Goal: Information Seeking & Learning: Learn about a topic

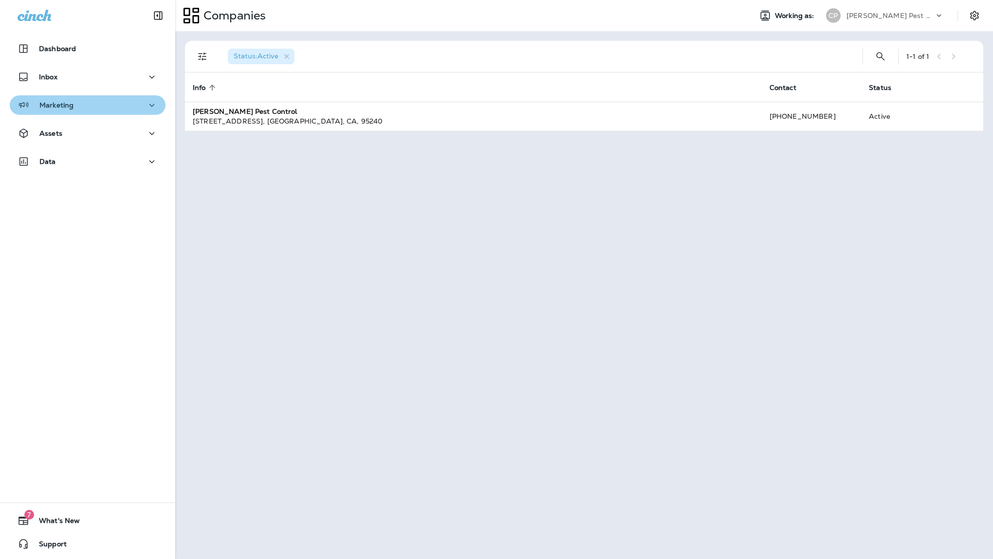
click at [108, 108] on div "Marketing" at bounding box center [88, 105] width 140 height 12
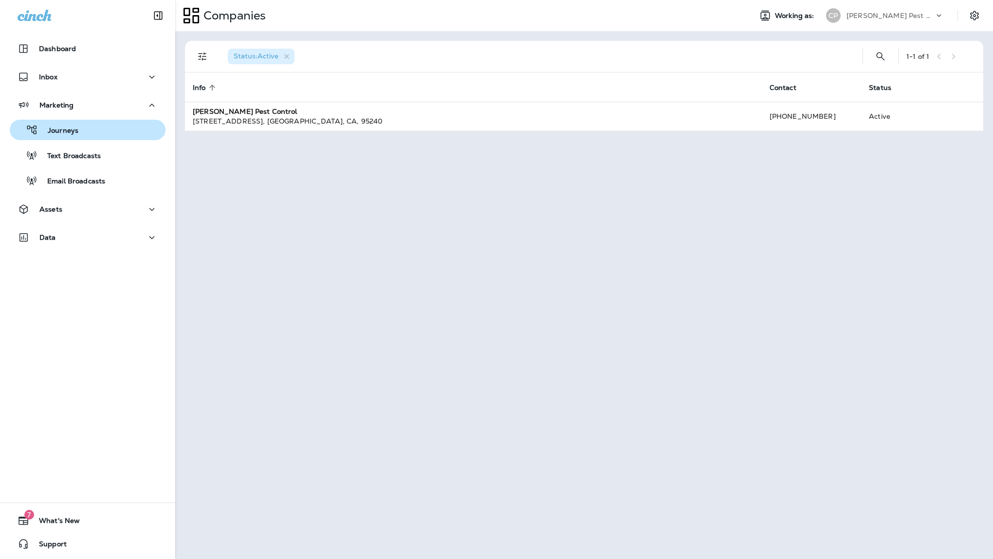
click at [75, 132] on p "Journeys" at bounding box center [58, 131] width 40 height 9
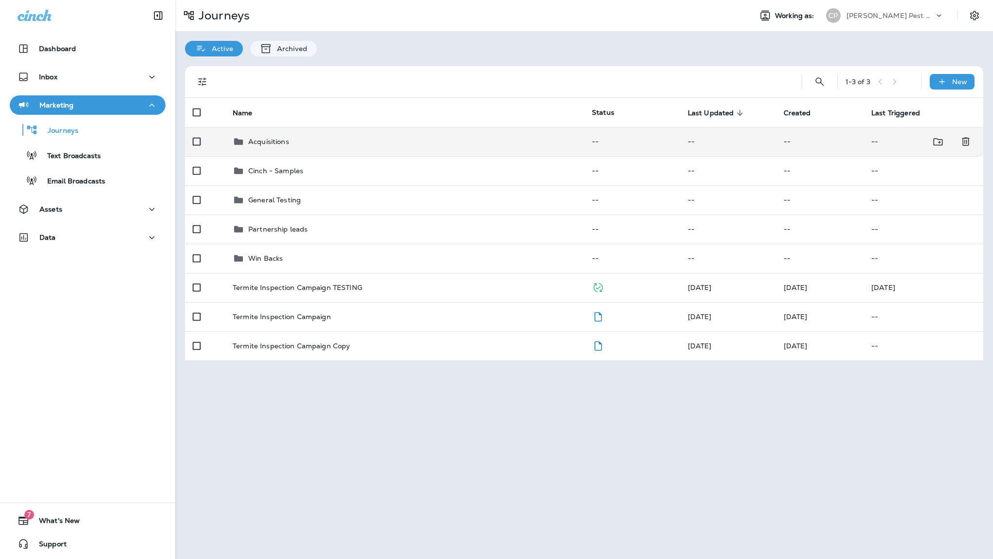
click at [279, 140] on td "Acquisitions" at bounding box center [404, 141] width 359 height 29
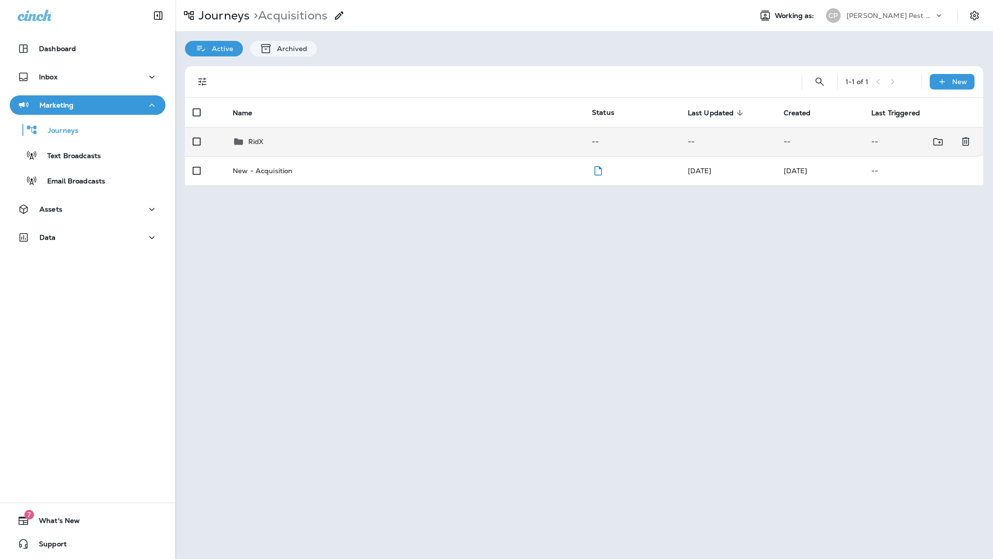
click at [257, 138] on p "RidX" at bounding box center [256, 142] width 16 height 8
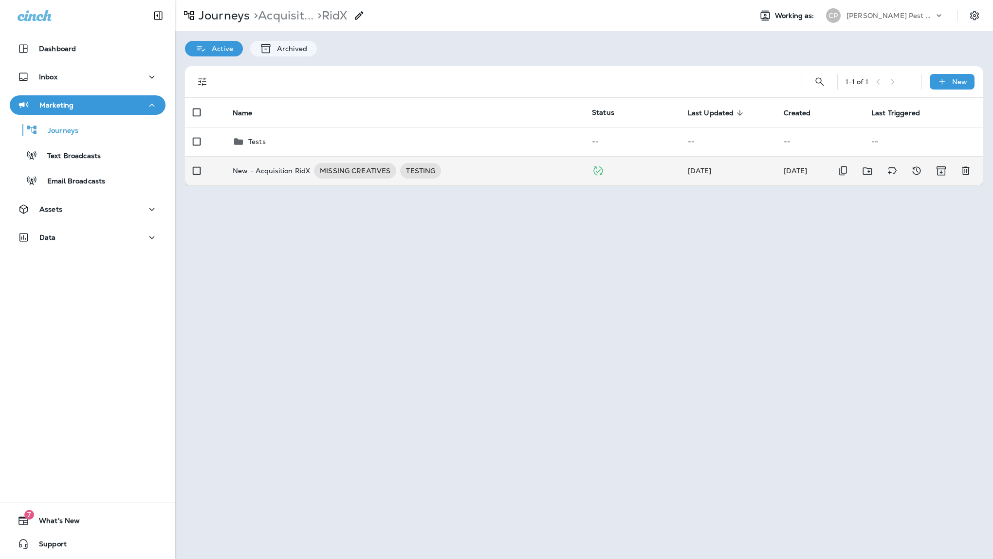
click at [264, 163] on p "New - Acquisition RidX" at bounding box center [271, 171] width 77 height 16
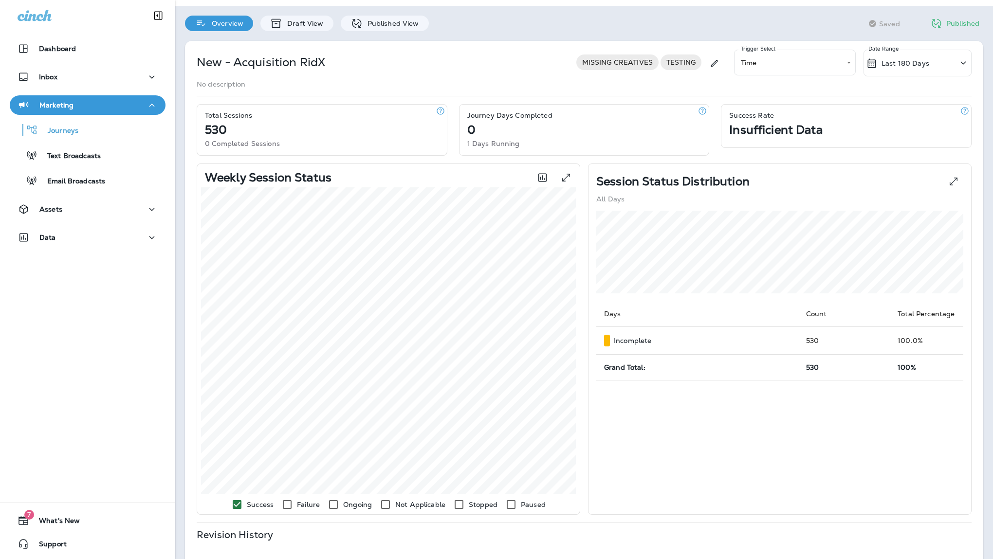
scroll to position [27, 0]
click at [374, 20] on p "Published View" at bounding box center [391, 22] width 56 height 8
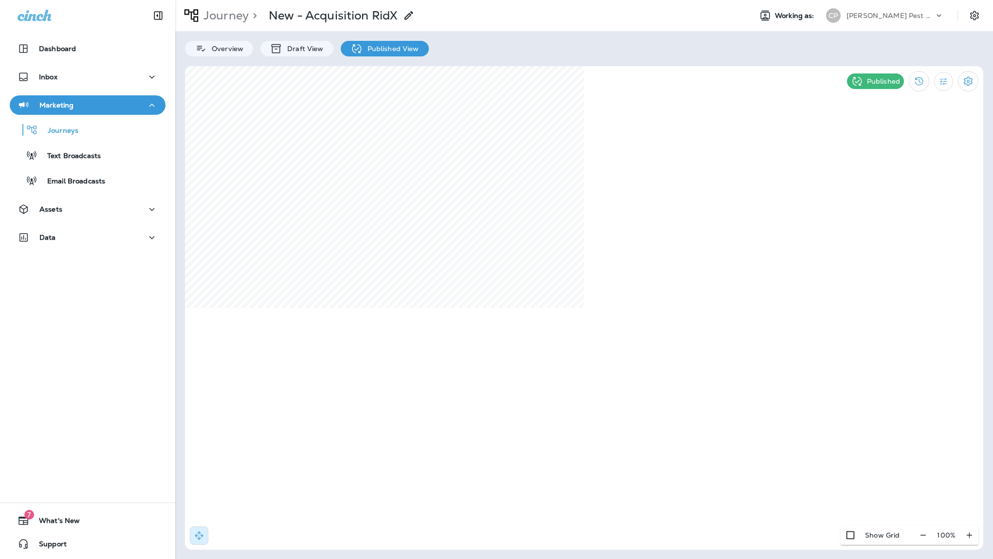
click at [596, 50] on div "Journey > New - Acquisition RidX Working as: [PERSON_NAME] Pest Control Overvie…" at bounding box center [584, 279] width 818 height 559
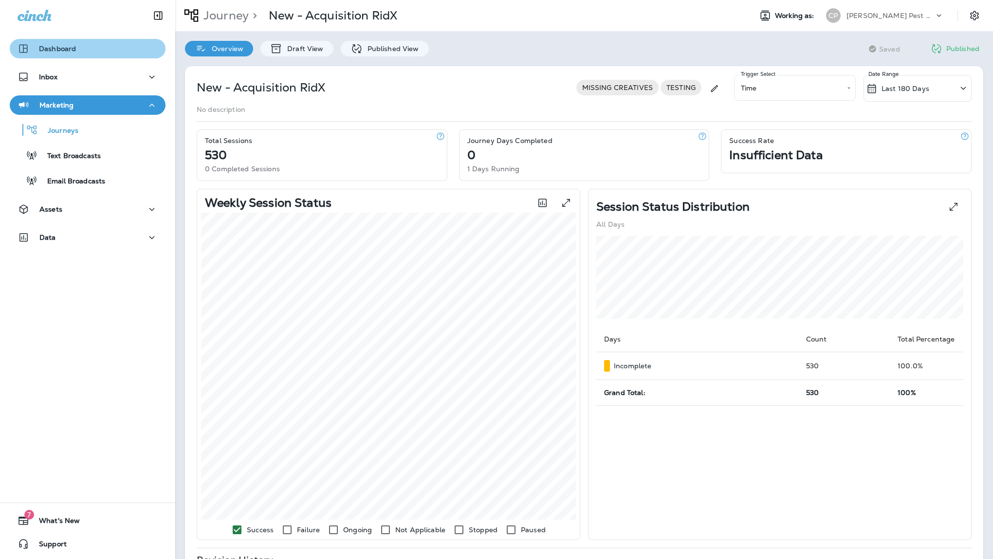
click at [68, 53] on p "Dashboard" at bounding box center [57, 49] width 37 height 8
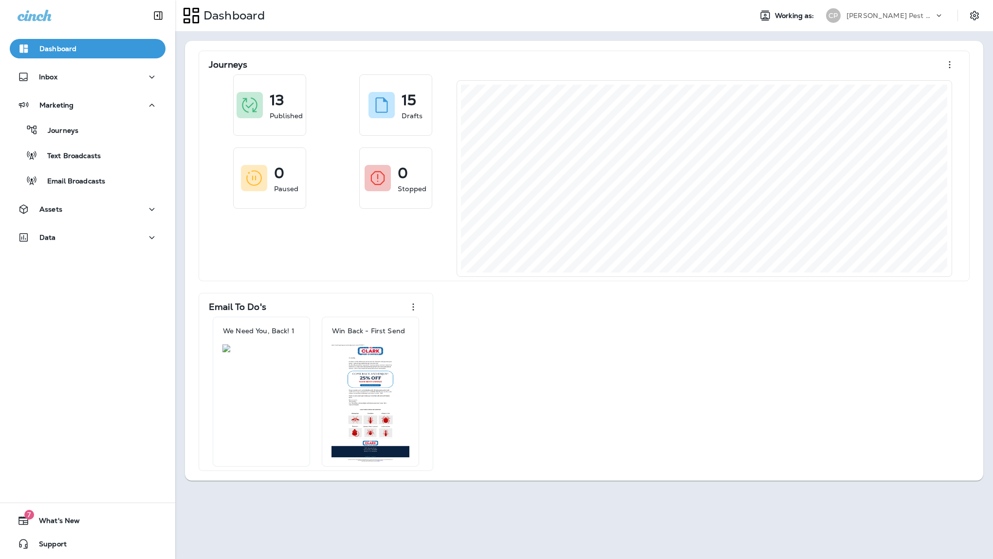
click at [88, 281] on div "Dashboard Inbox Marketing Journeys Text Broadcasts Email Broadcasts Assets Data…" at bounding box center [87, 279] width 175 height 559
click at [95, 240] on div "Data" at bounding box center [88, 238] width 140 height 12
click at [82, 268] on div "Analytics" at bounding box center [88, 262] width 148 height 15
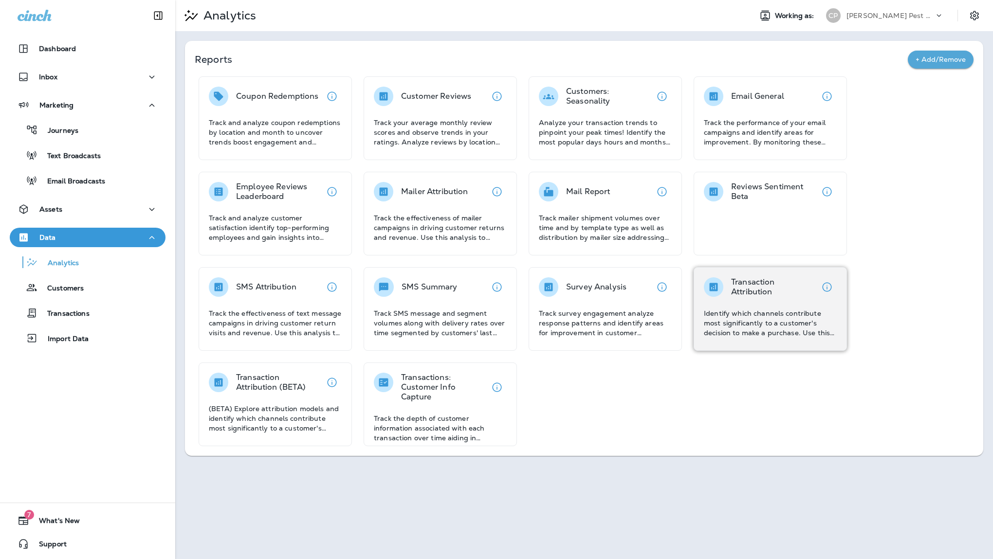
click at [739, 312] on p "Identify which channels contribute most significantly to a customer's decision …" at bounding box center [770, 323] width 133 height 29
